Goal: Information Seeking & Learning: Learn about a topic

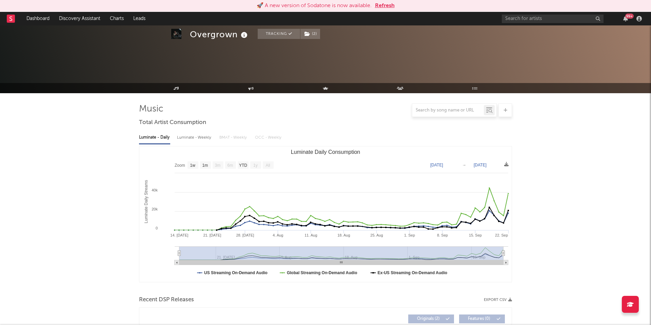
select select "1w"
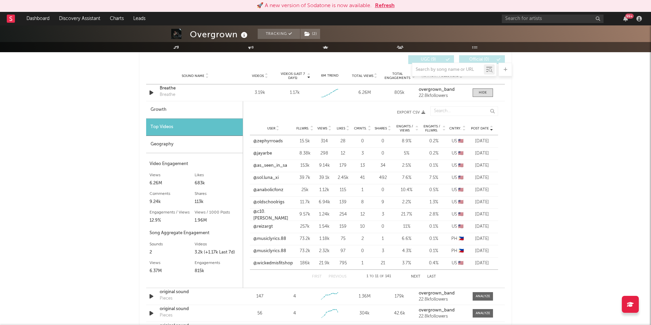
click at [388, 7] on button "Refresh" at bounding box center [385, 6] width 20 height 8
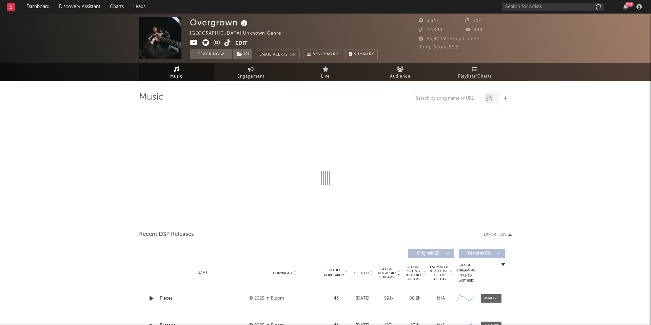
select select "1w"
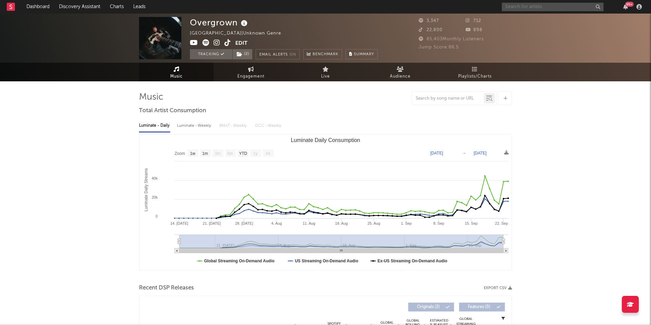
click at [526, 10] on input "text" at bounding box center [553, 7] width 102 height 8
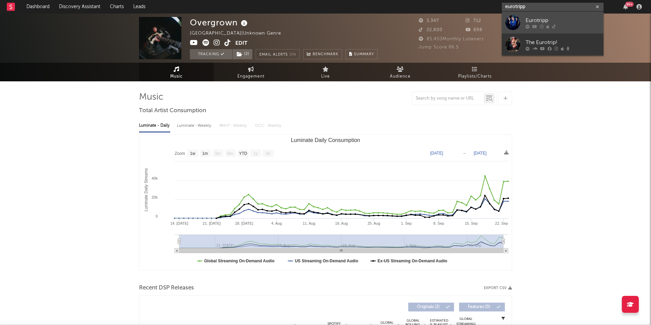
type input "eurotripp"
click at [535, 18] on div "Eurotripp" at bounding box center [563, 20] width 75 height 8
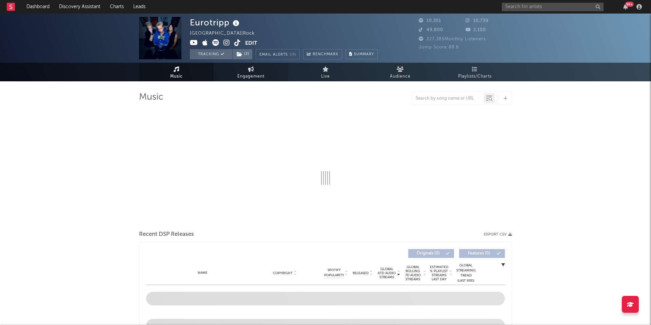
select select "1w"
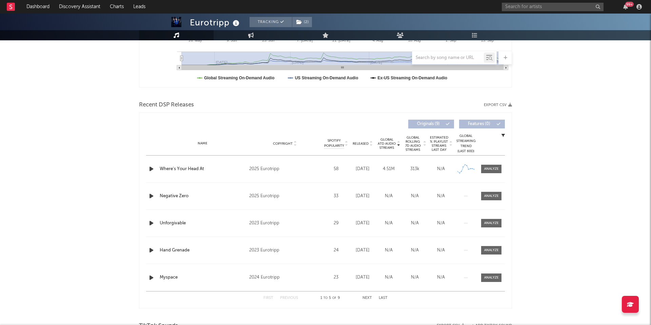
scroll to position [183, 0]
click at [492, 170] on div at bounding box center [492, 169] width 15 height 5
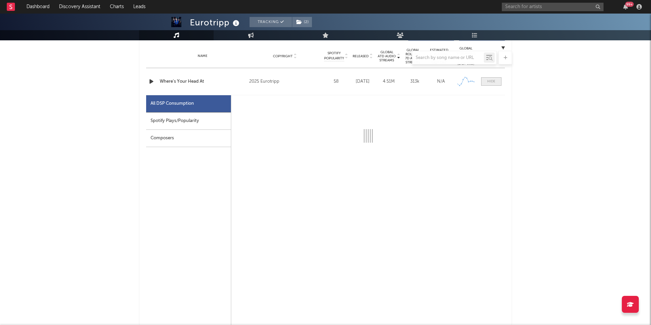
scroll to position [272, 0]
select select "1w"
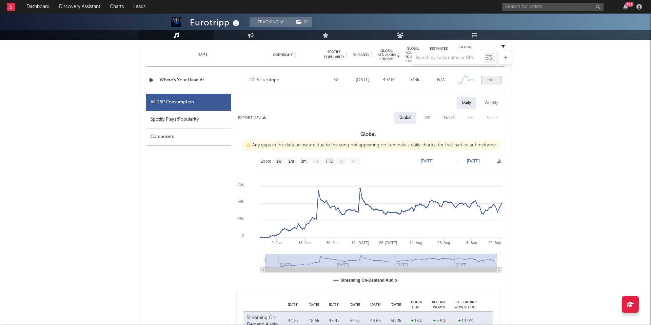
click at [489, 82] on div at bounding box center [492, 80] width 8 height 5
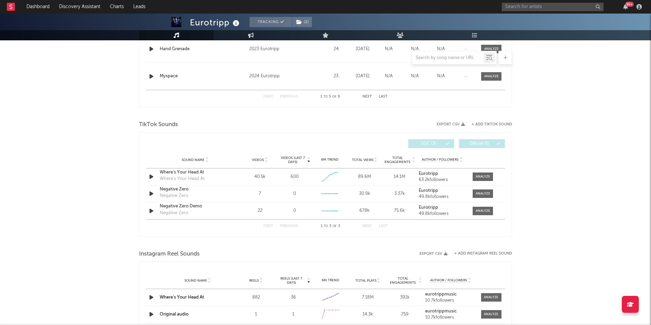
scroll to position [389, 0]
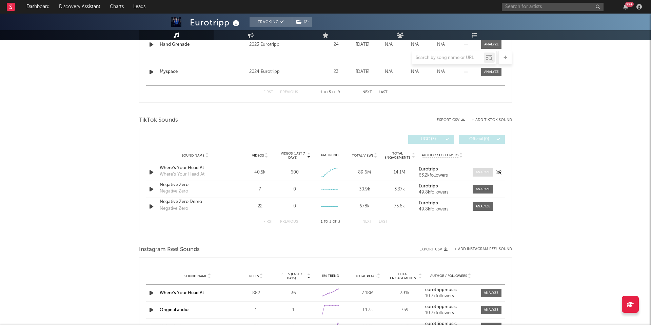
click at [485, 173] on div at bounding box center [483, 172] width 15 height 5
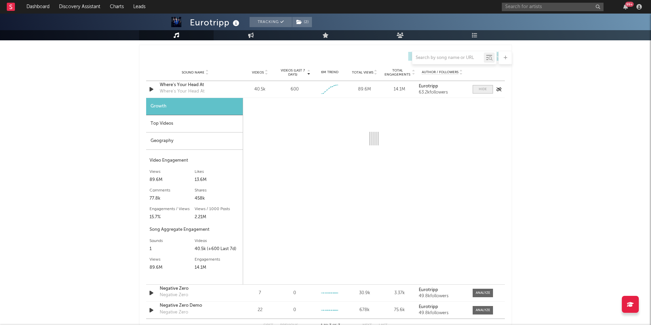
scroll to position [479, 0]
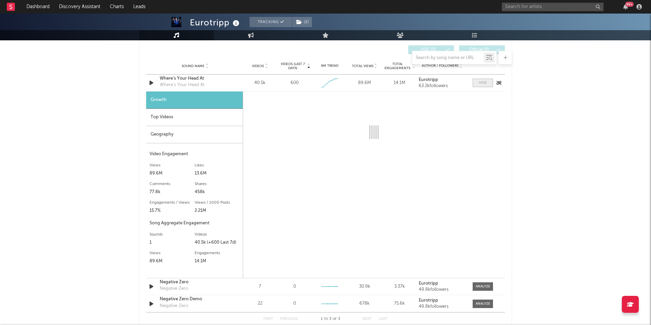
select select "1w"
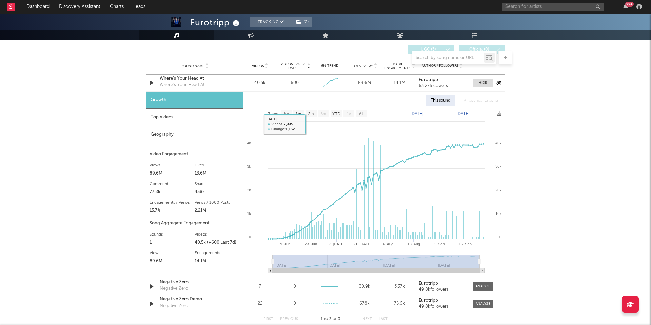
click at [175, 80] on div "Where's Your Head At" at bounding box center [195, 78] width 71 height 7
click at [195, 121] on div "Top Videos" at bounding box center [194, 117] width 97 height 17
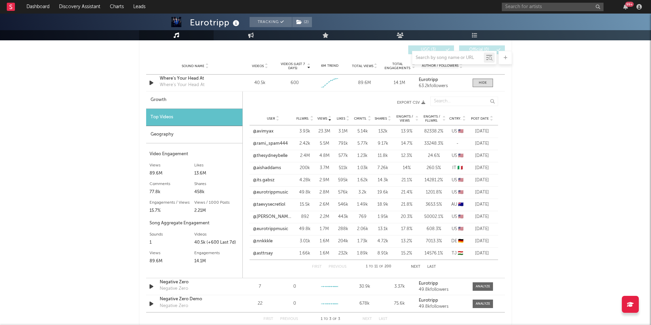
click at [477, 117] on span "Post Date" at bounding box center [480, 119] width 18 height 4
click at [278, 144] on link "@rami_spam444" at bounding box center [270, 143] width 35 height 7
click at [275, 133] on link "@bitesizedsponge" at bounding box center [271, 131] width 37 height 7
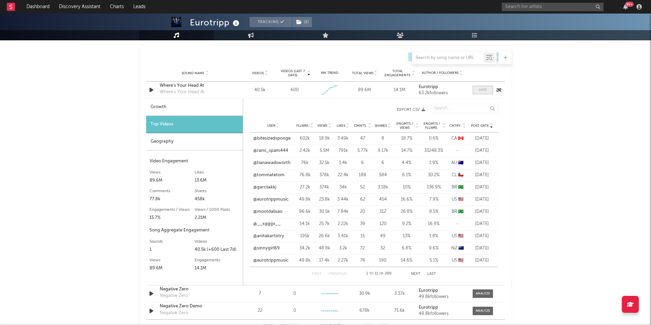
scroll to position [469, 0]
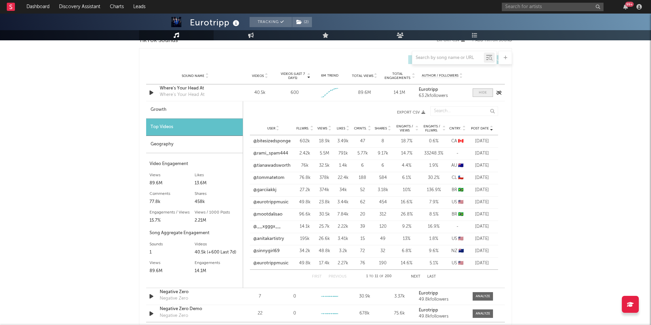
click at [483, 90] on div at bounding box center [483, 92] width 8 height 5
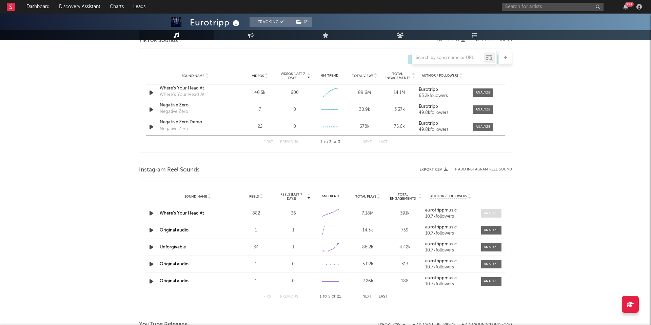
click at [491, 213] on div at bounding box center [491, 213] width 15 height 5
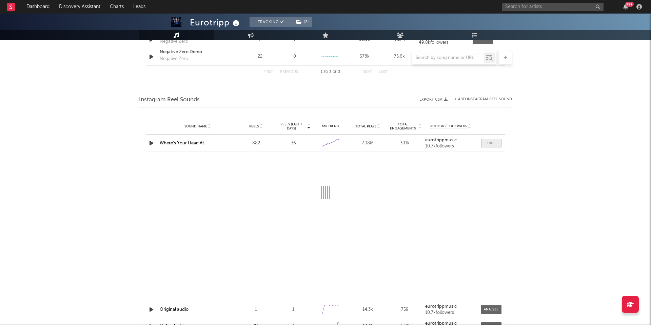
scroll to position [541, 0]
select select "1w"
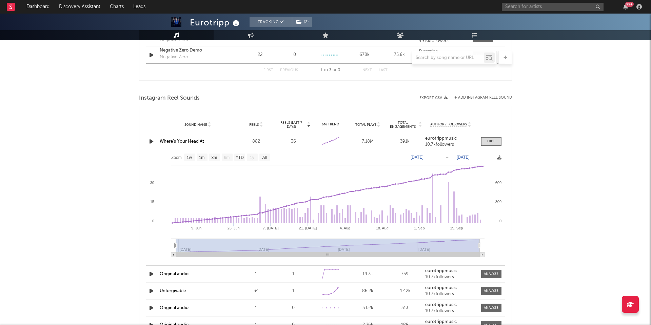
click at [192, 140] on link "Where's Your Head At" at bounding box center [182, 141] width 44 height 4
